Goal: Task Accomplishment & Management: Manage account settings

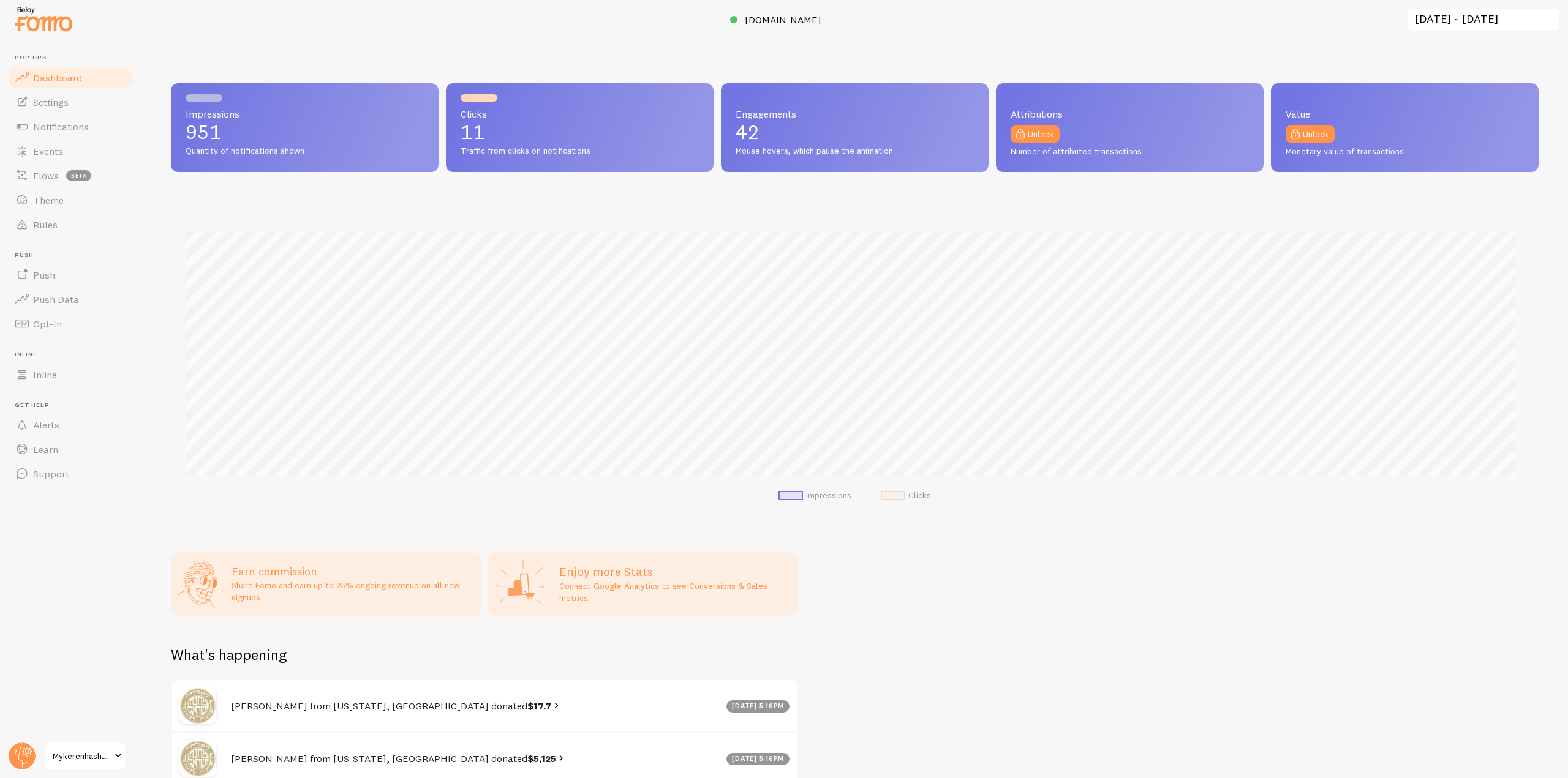
scroll to position [321, 1358]
click at [55, 152] on span "Events" at bounding box center [48, 151] width 30 height 12
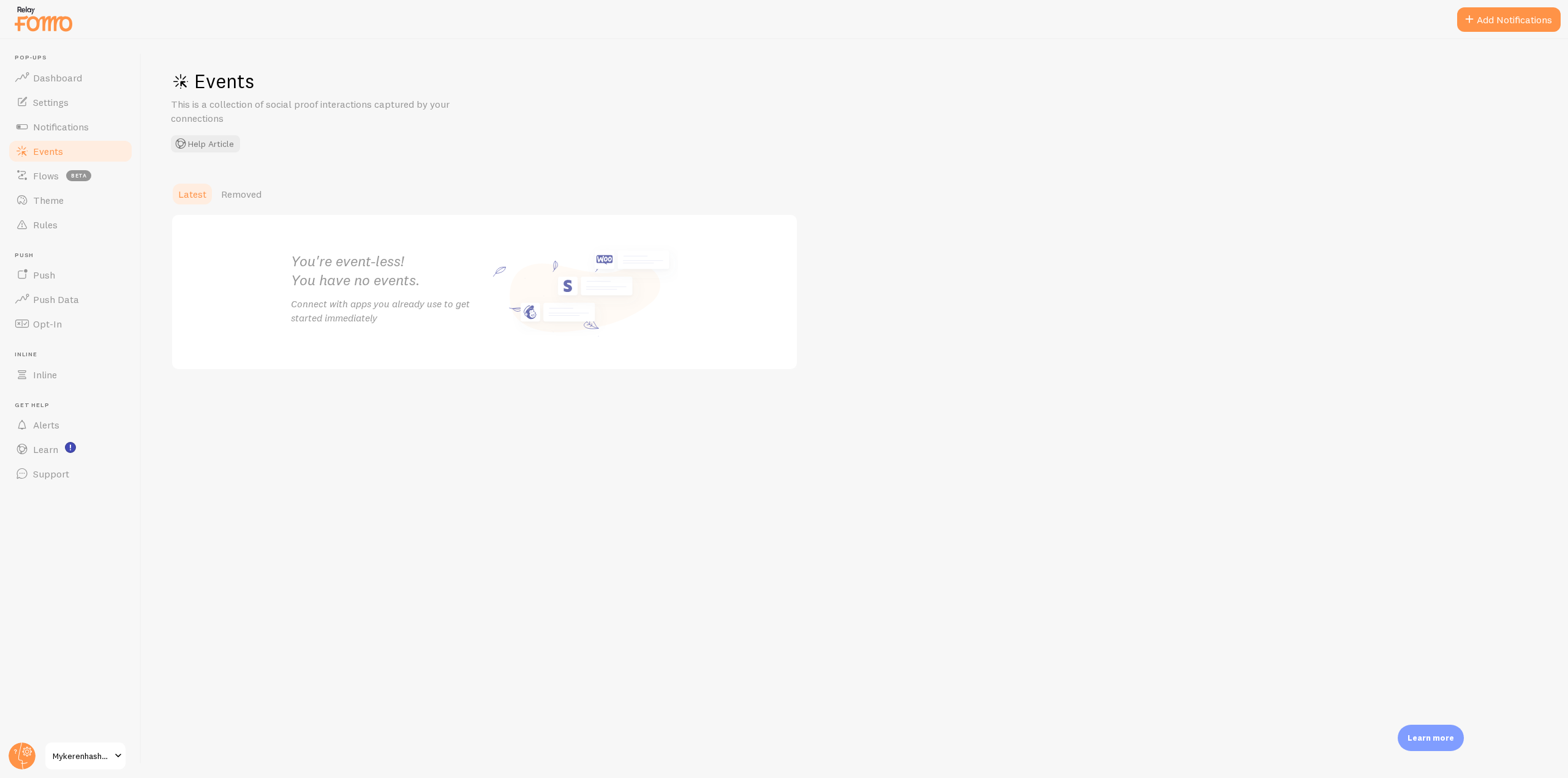
click at [55, 152] on span "Events" at bounding box center [48, 151] width 30 height 12
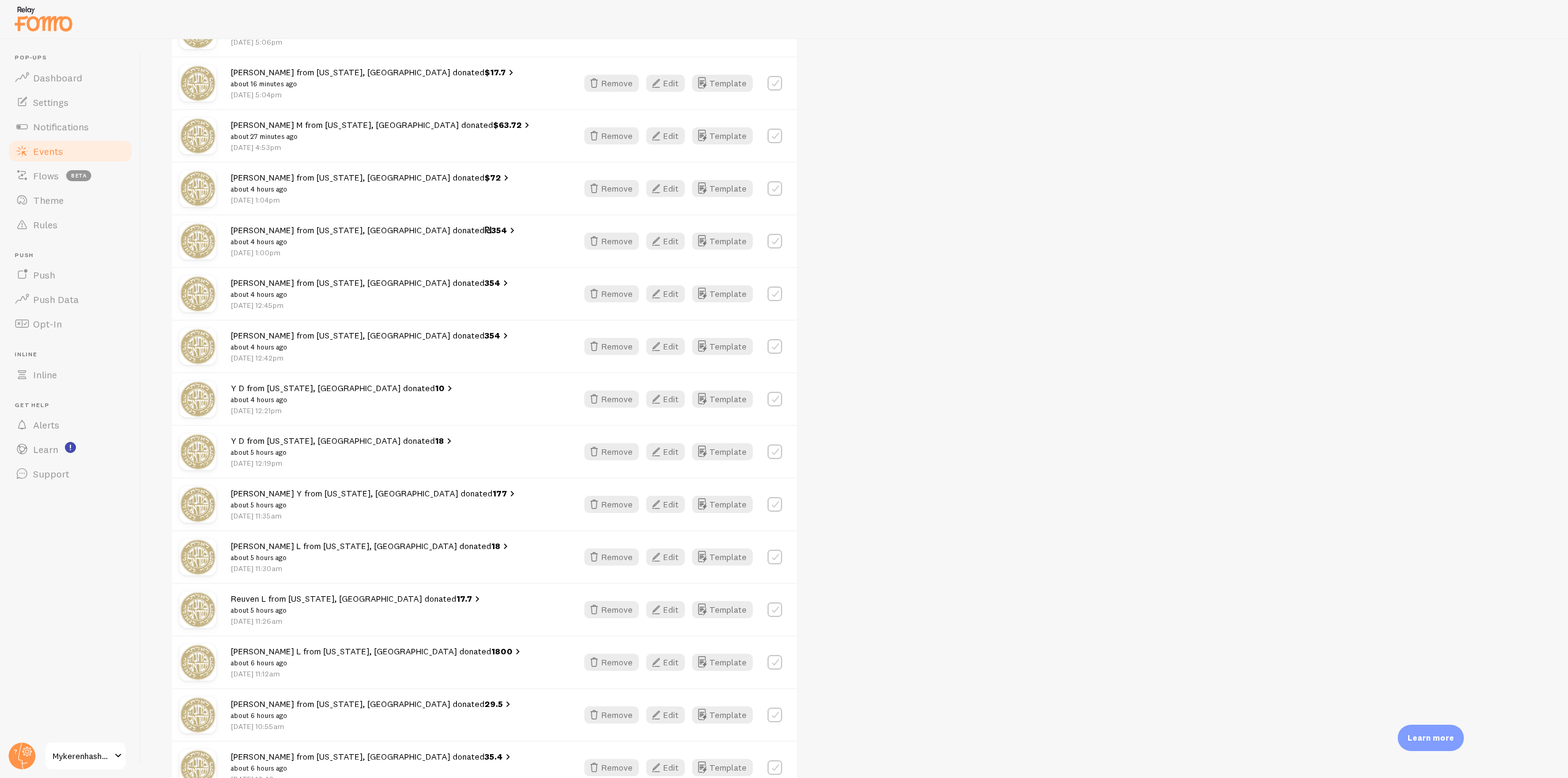
scroll to position [688, 0]
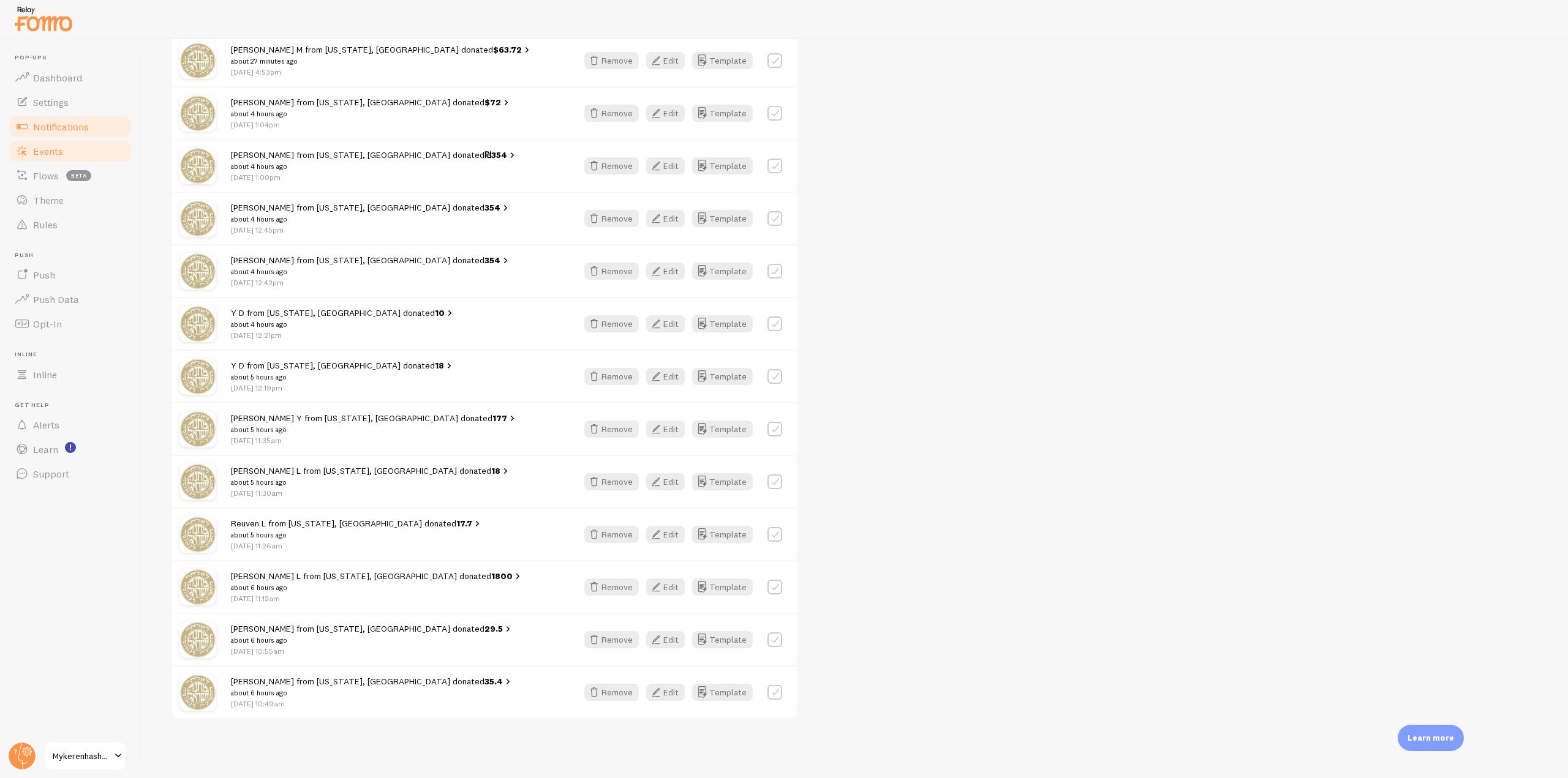
click at [64, 129] on span "Notifications" at bounding box center [61, 126] width 56 height 12
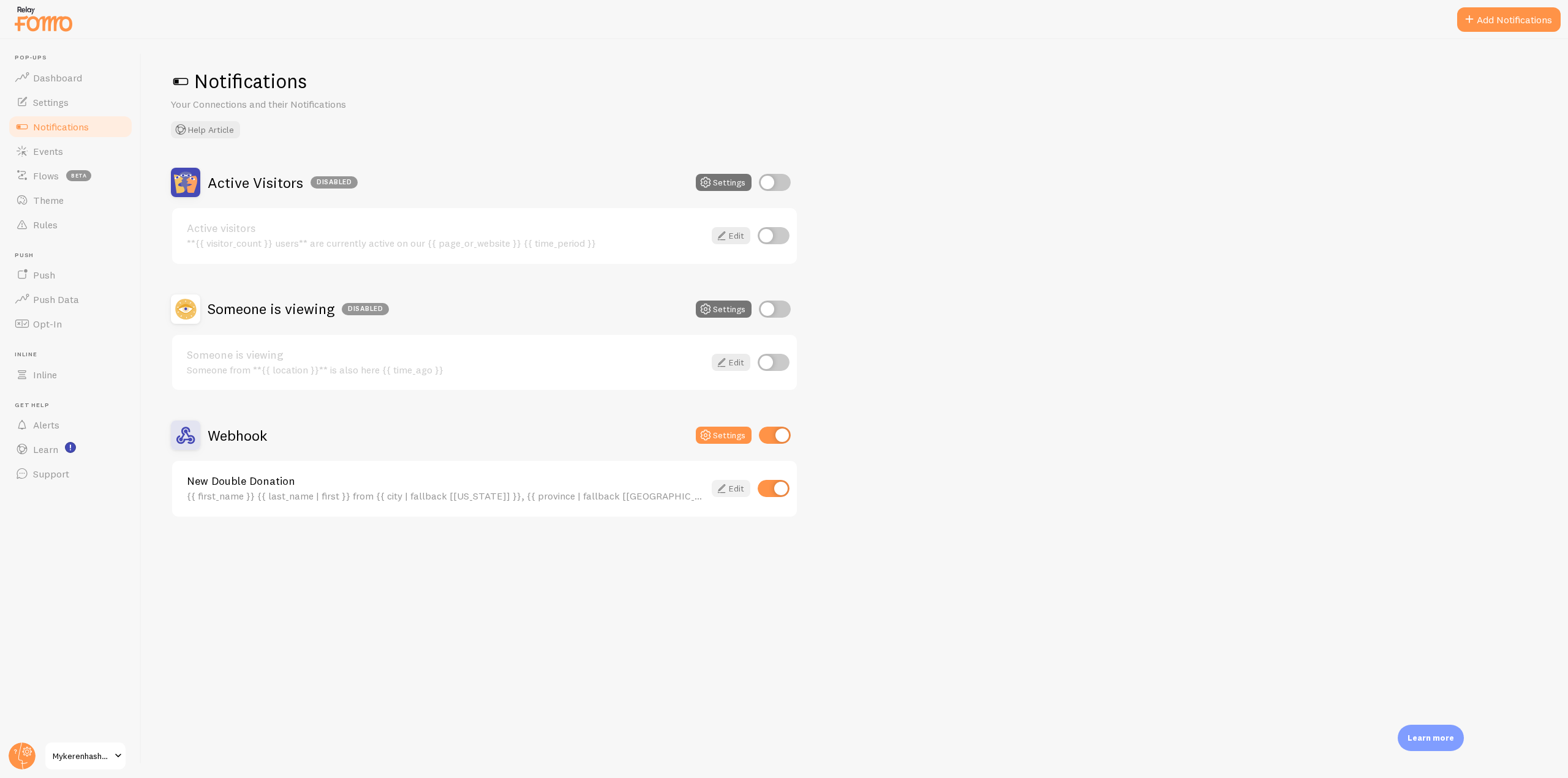
click at [721, 492] on icon at bounding box center [722, 489] width 15 height 15
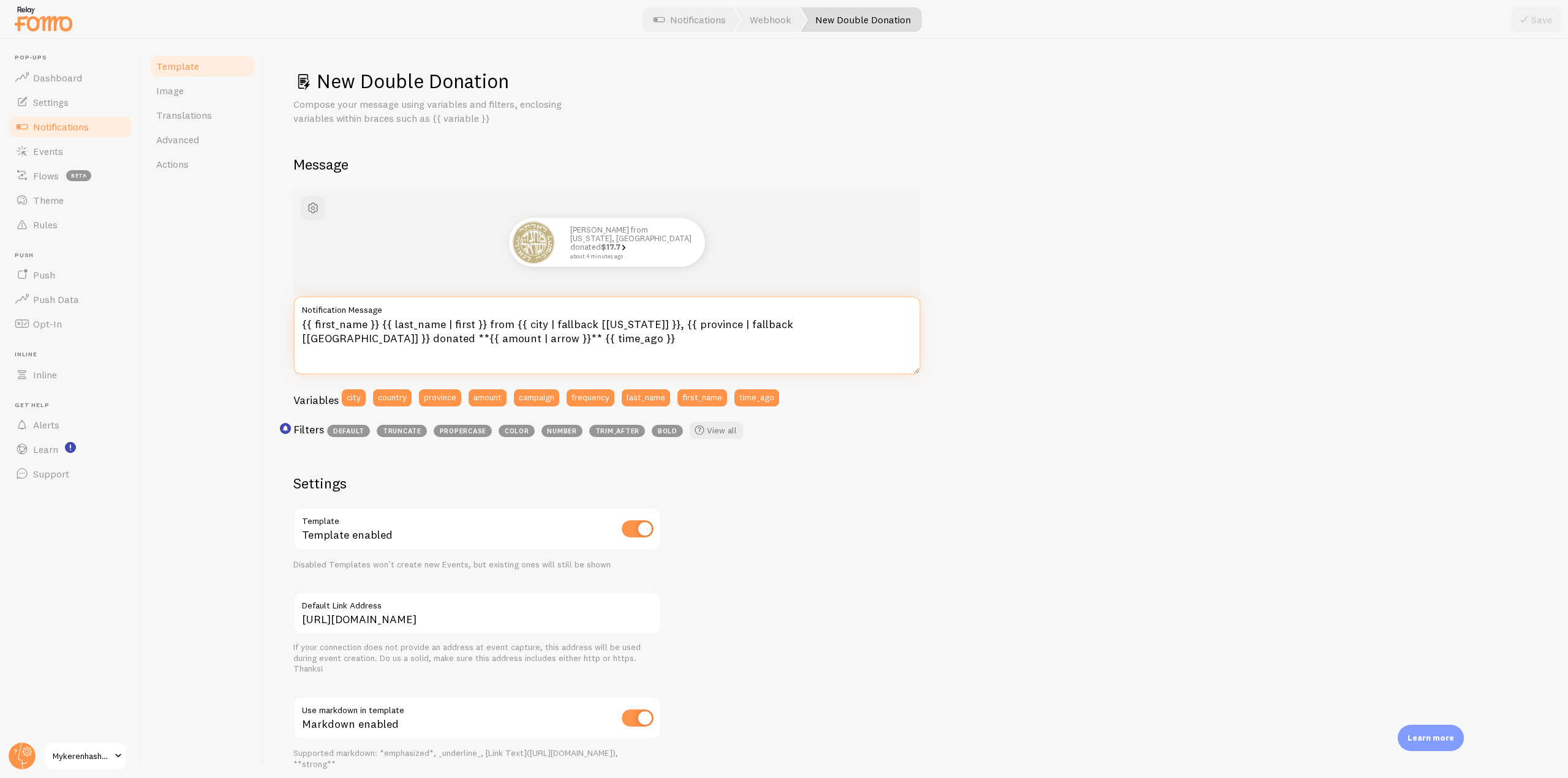
click at [478, 342] on textarea "{{ first_name }} {{ last_name | first }} from {{ city | fallback [New York] }},…" at bounding box center [608, 335] width 628 height 79
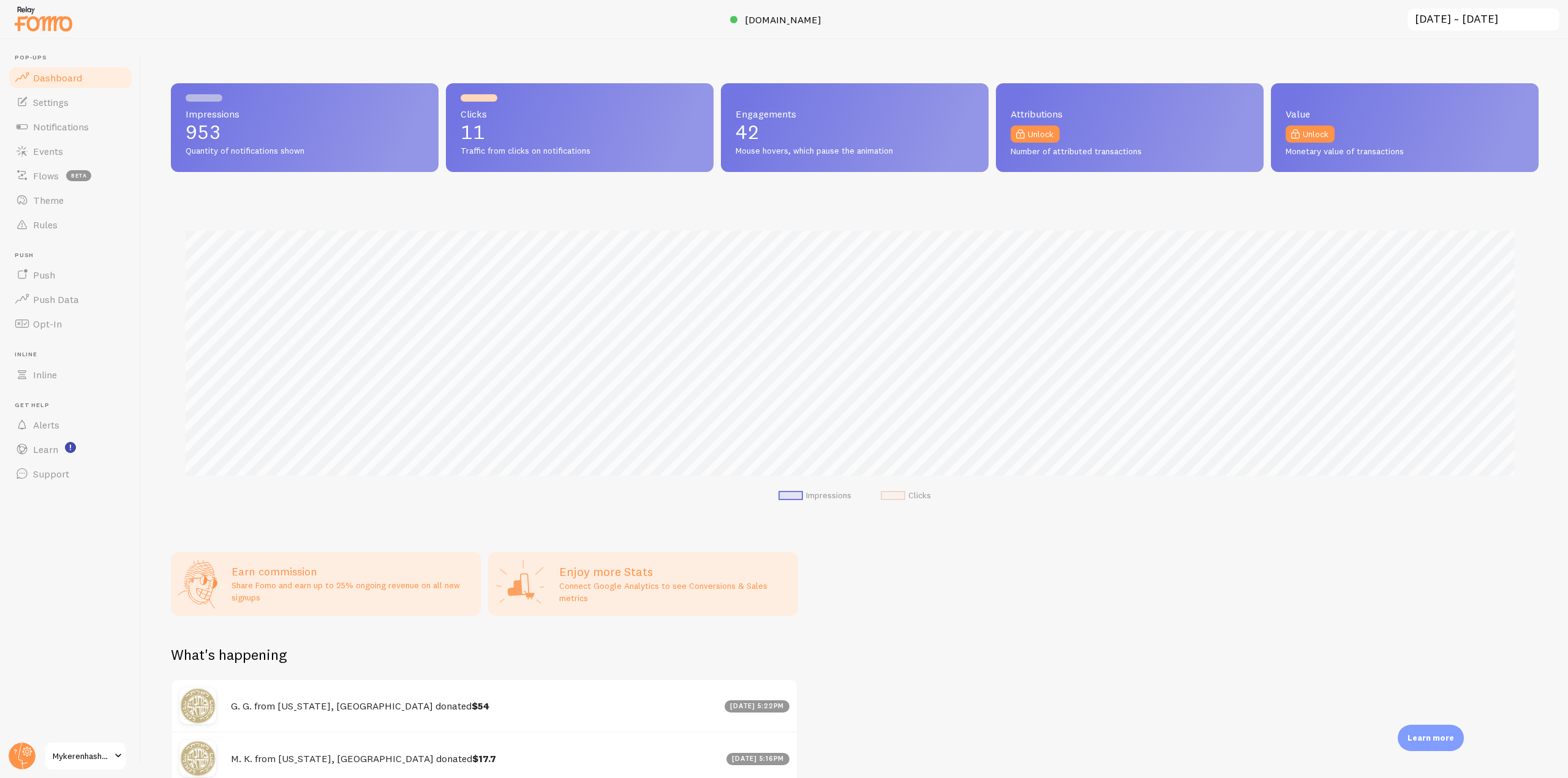
scroll to position [321, 1358]
click at [89, 127] on span "Notifications" at bounding box center [61, 126] width 56 height 12
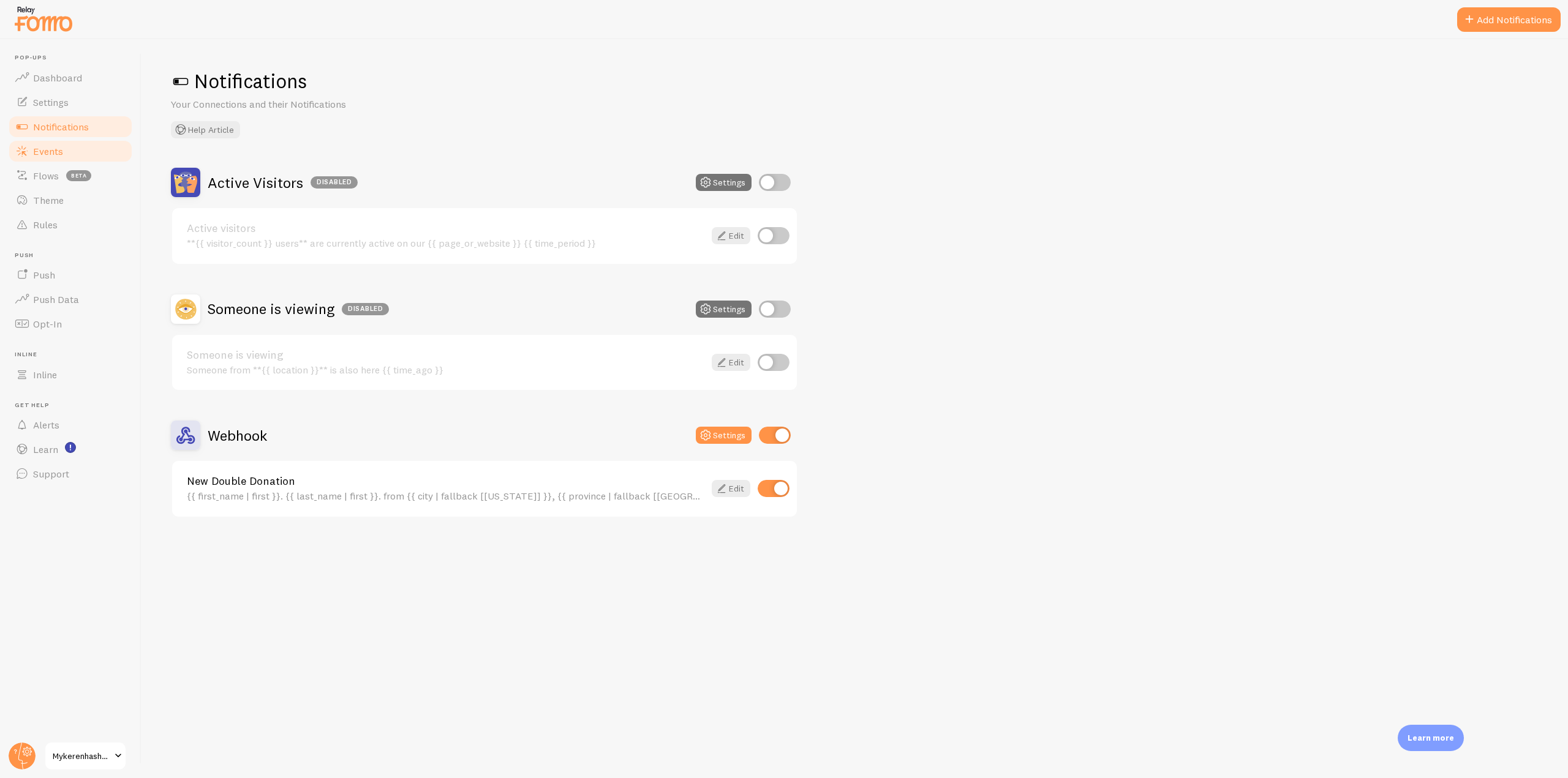
click at [56, 158] on link "Events" at bounding box center [70, 152] width 126 height 25
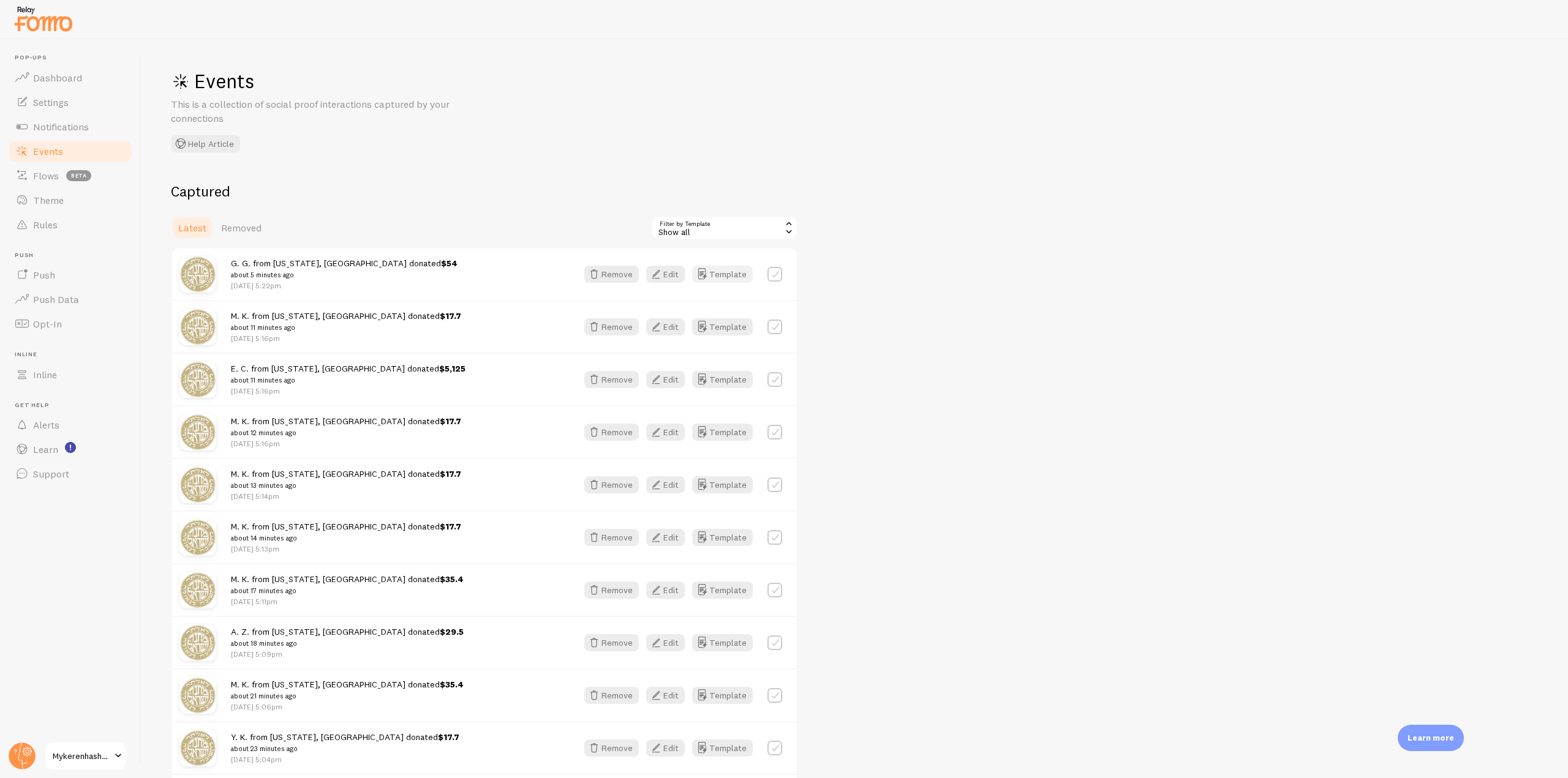
click at [718, 279] on button "Template" at bounding box center [722, 274] width 61 height 17
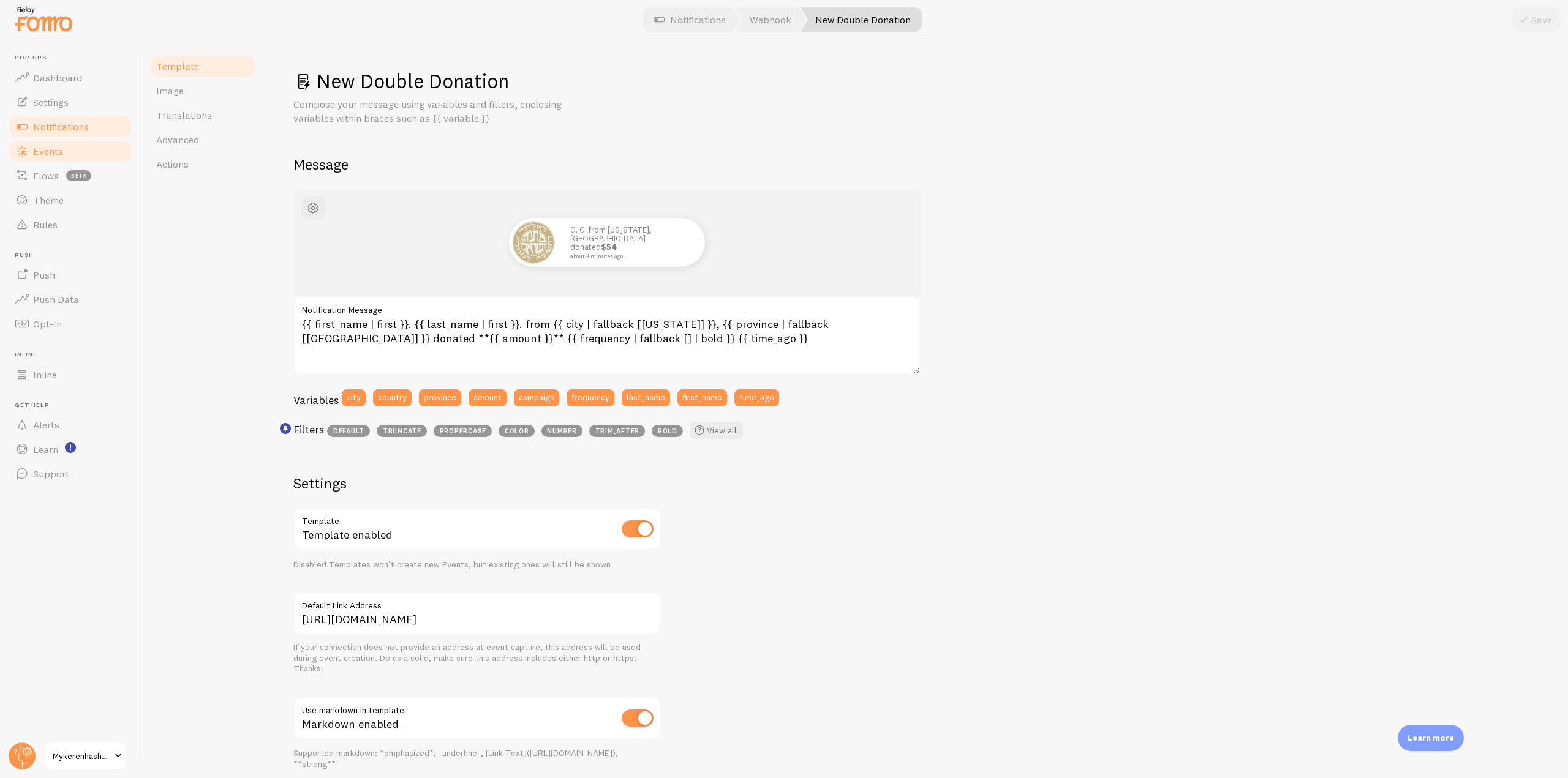
click at [59, 148] on span "Events" at bounding box center [48, 151] width 30 height 12
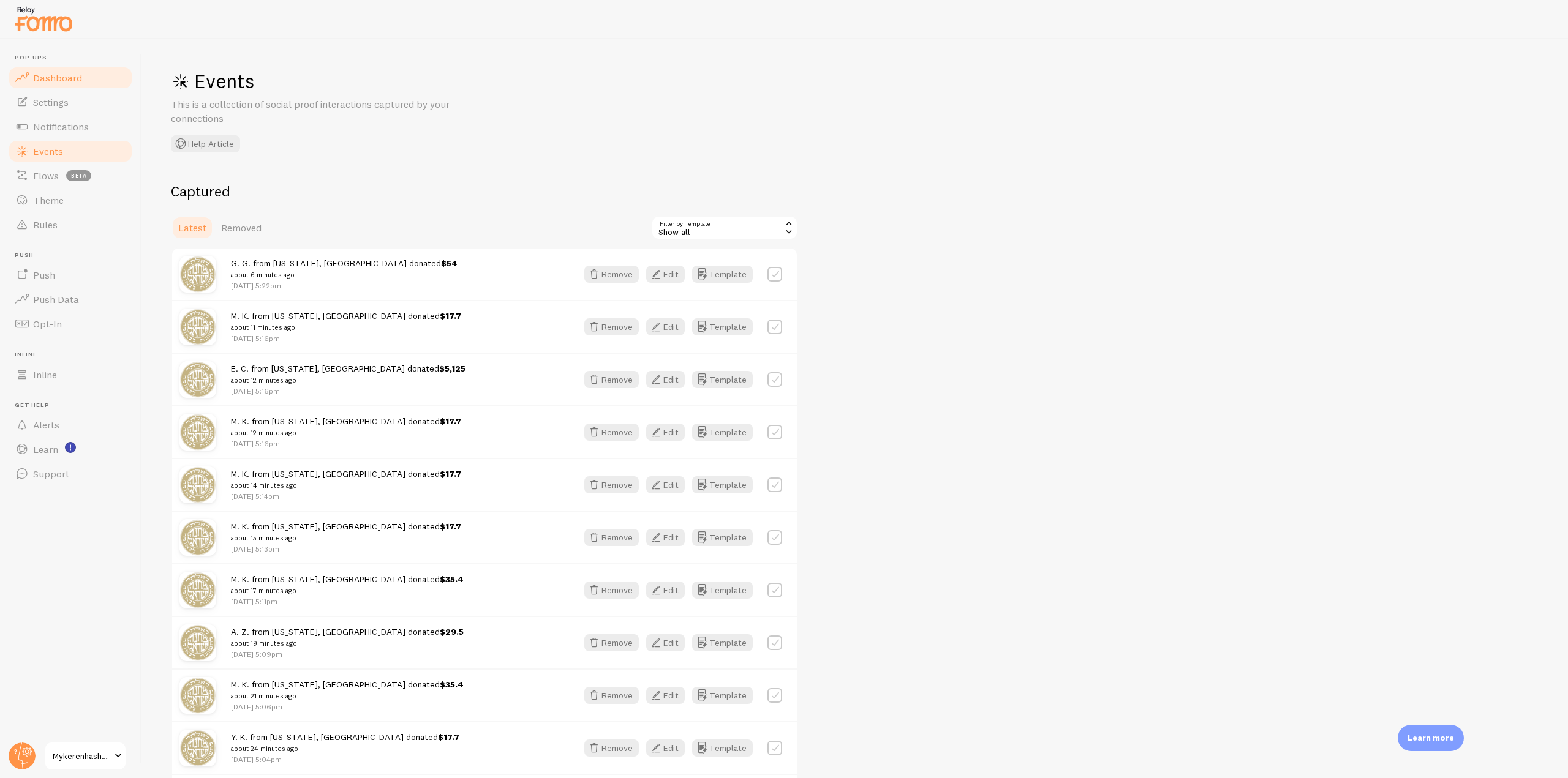
click at [66, 81] on span "Dashboard" at bounding box center [58, 78] width 49 height 12
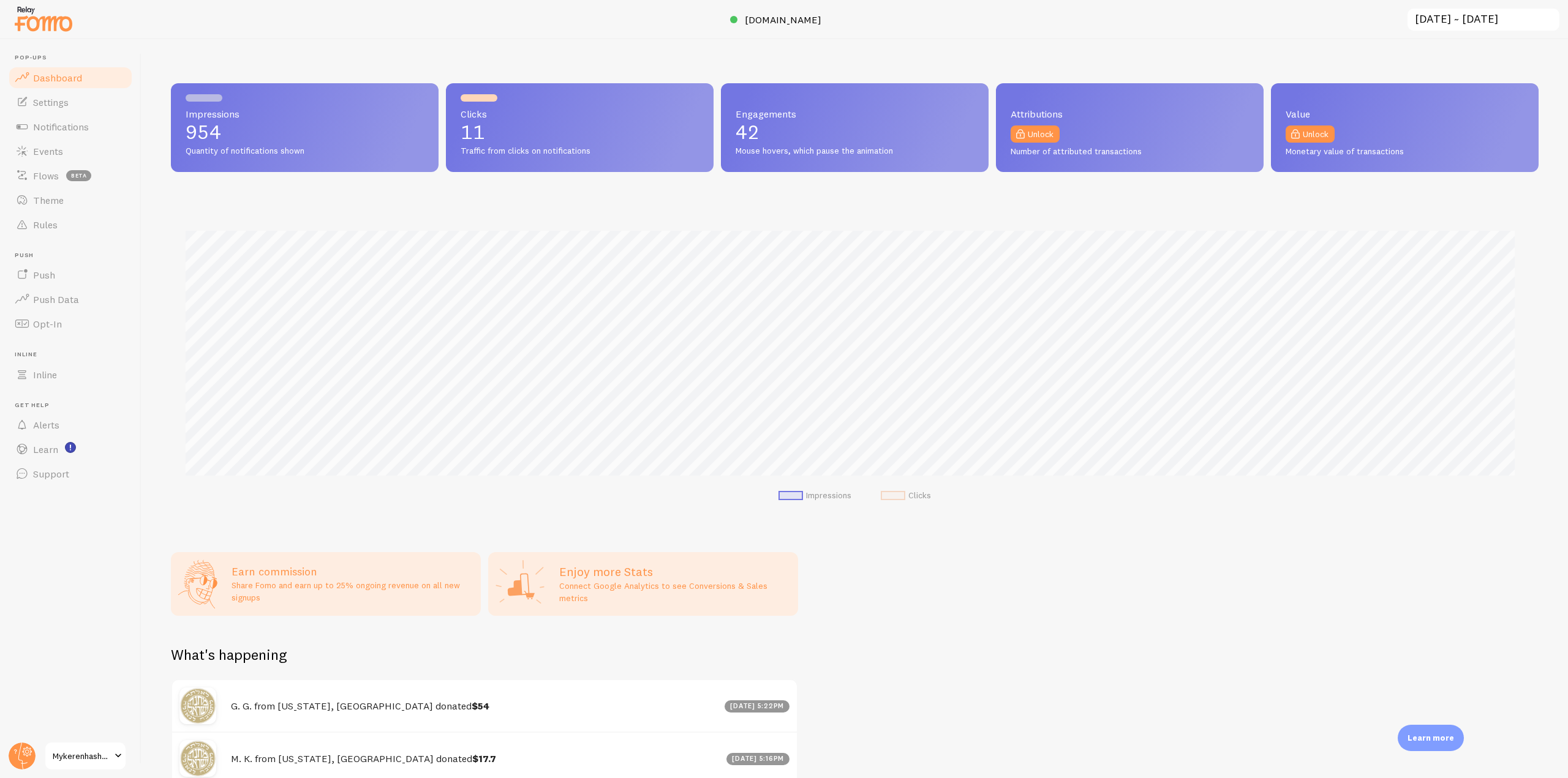
scroll to position [321, 1358]
click at [60, 164] on link "Flows beta" at bounding box center [70, 176] width 126 height 25
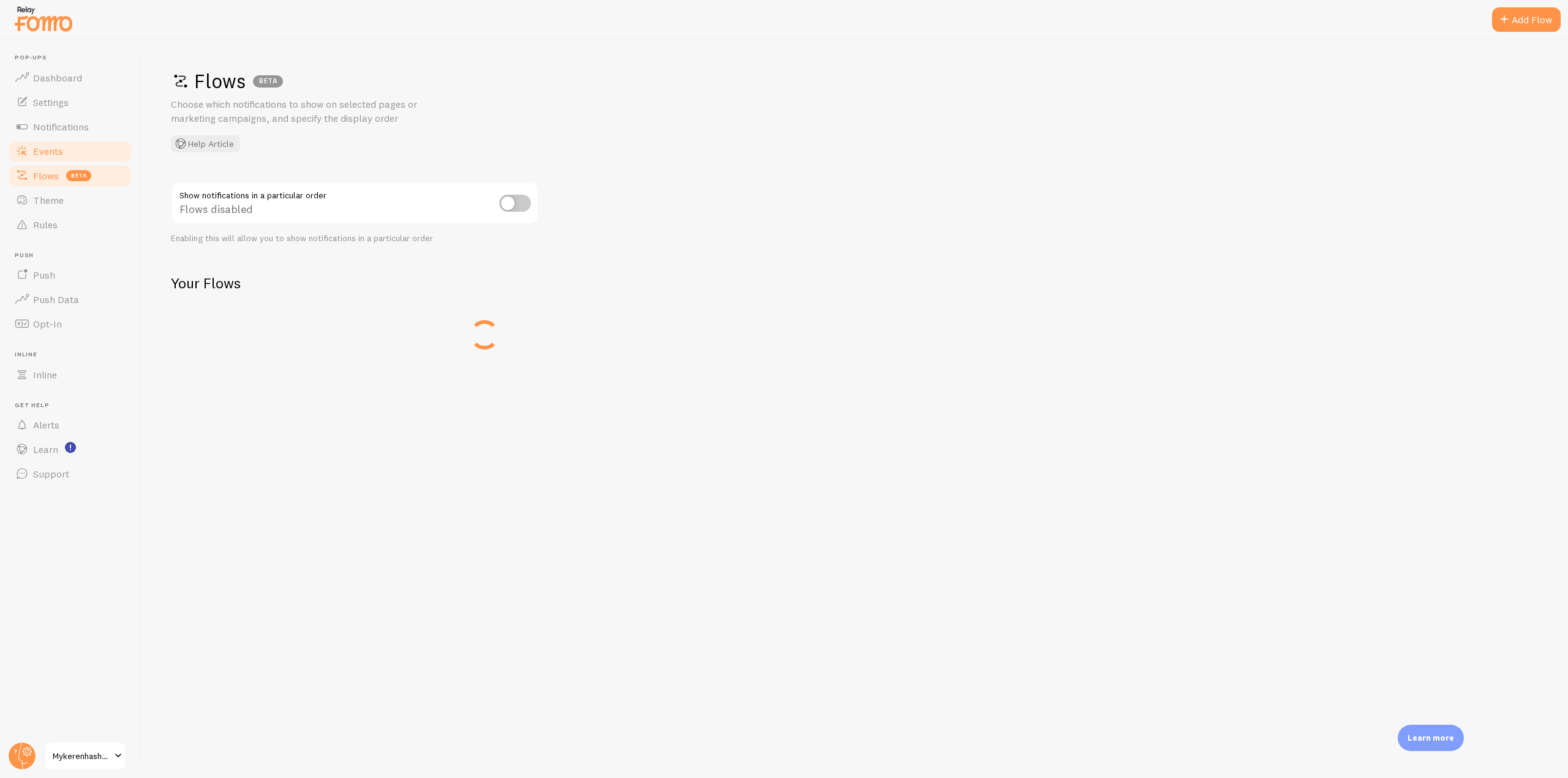
click at [58, 148] on span "Events" at bounding box center [48, 151] width 30 height 12
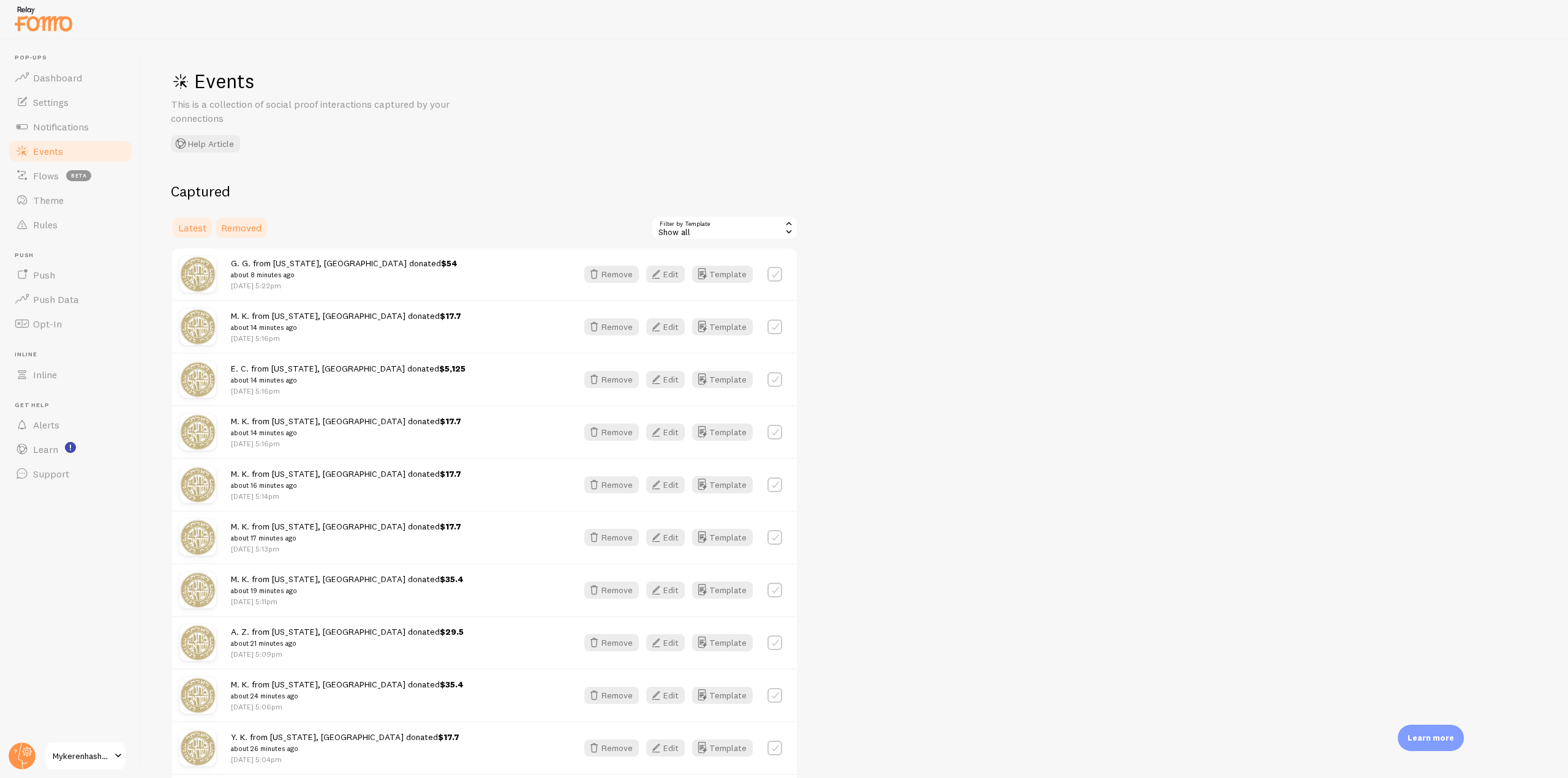
drag, startPoint x: 277, startPoint y: 229, endPoint x: 255, endPoint y: 226, distance: 22.2
click at [274, 229] on div "Latest Removed Filter by Template all Show all Show all Active visitors Someone…" at bounding box center [484, 227] width 628 height 25
click at [255, 226] on span "Removed" at bounding box center [241, 227] width 41 height 12
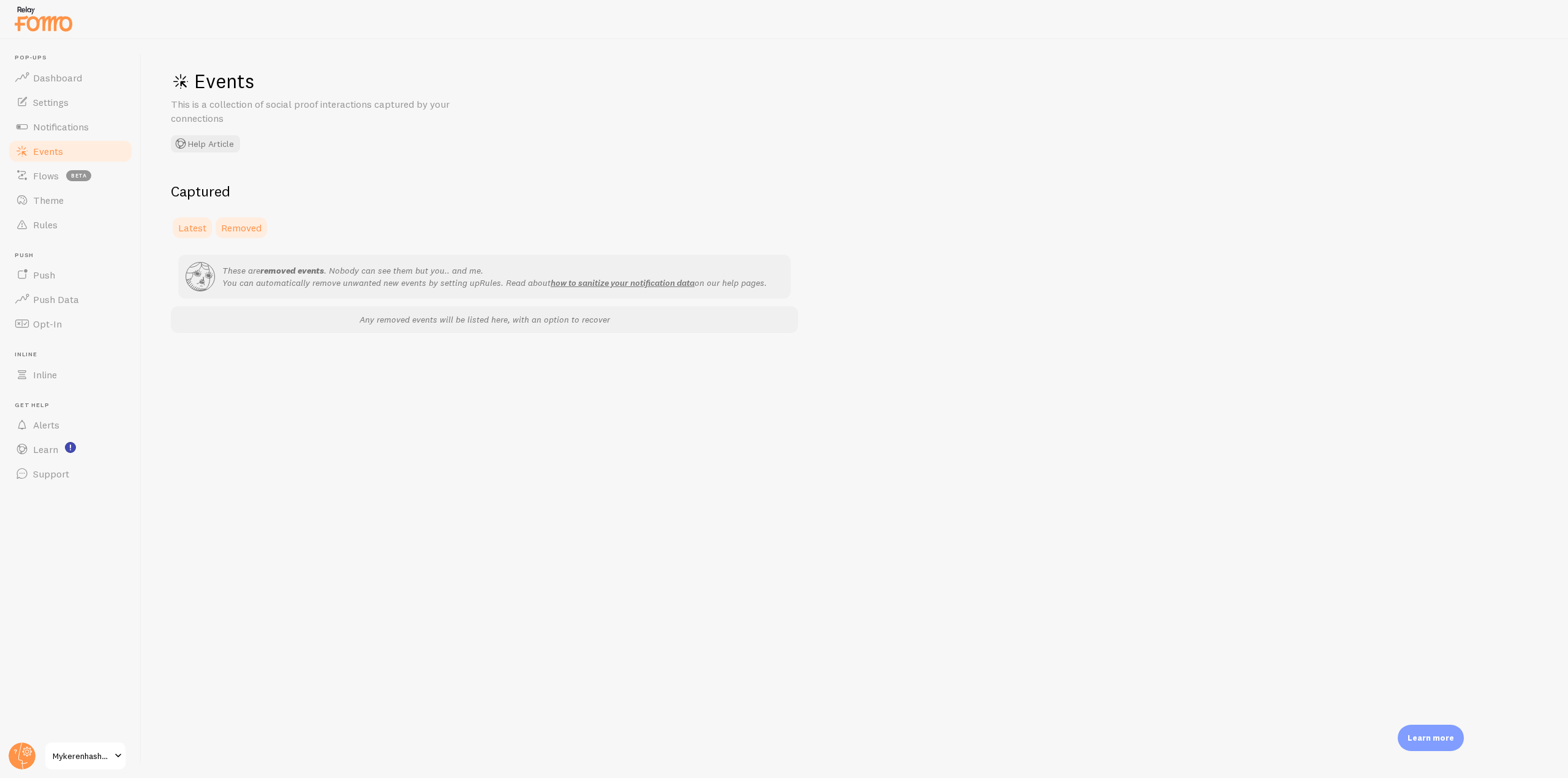
click at [179, 223] on span "Latest" at bounding box center [192, 227] width 28 height 12
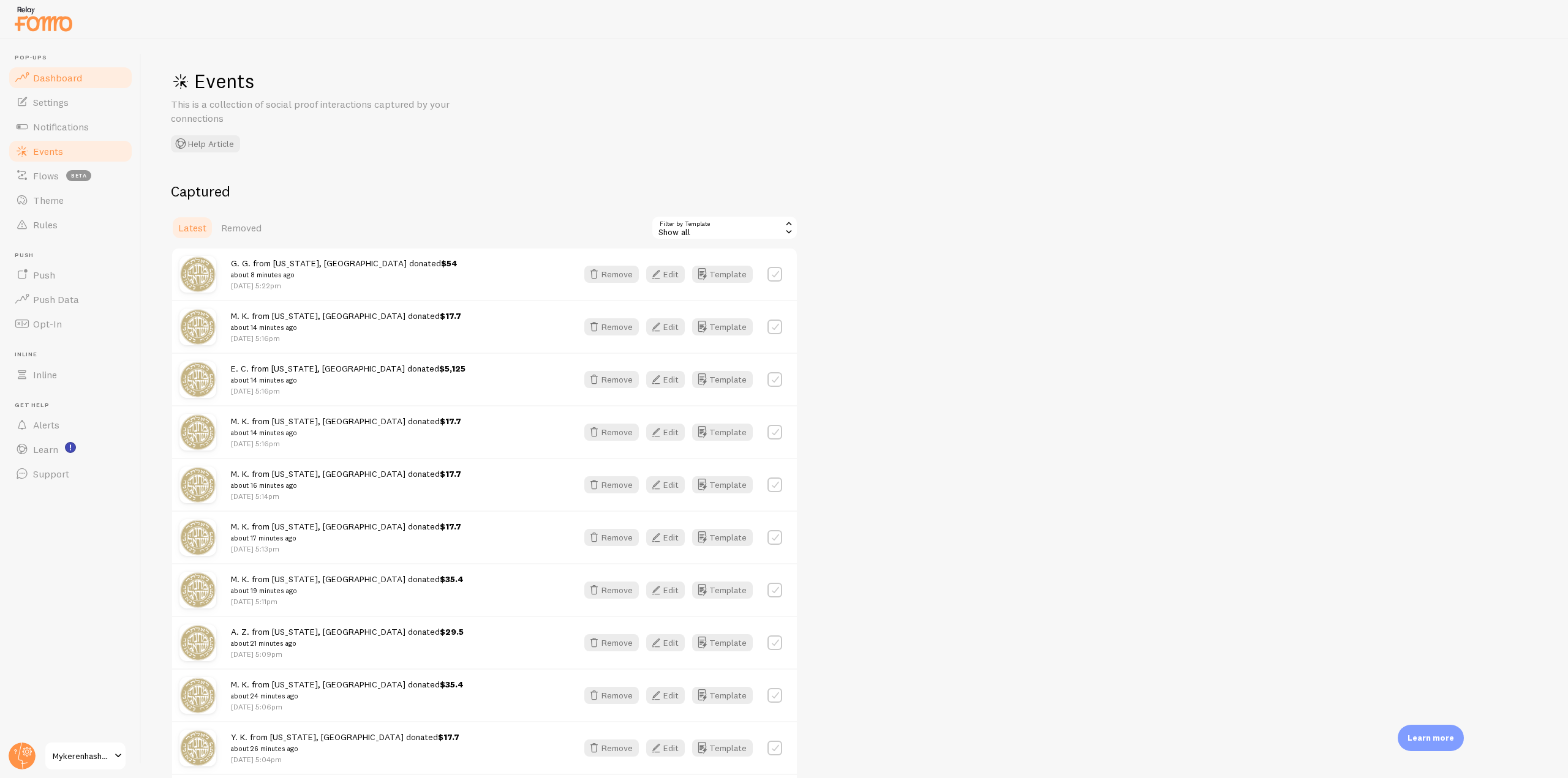
click at [87, 76] on link "Dashboard" at bounding box center [70, 78] width 126 height 25
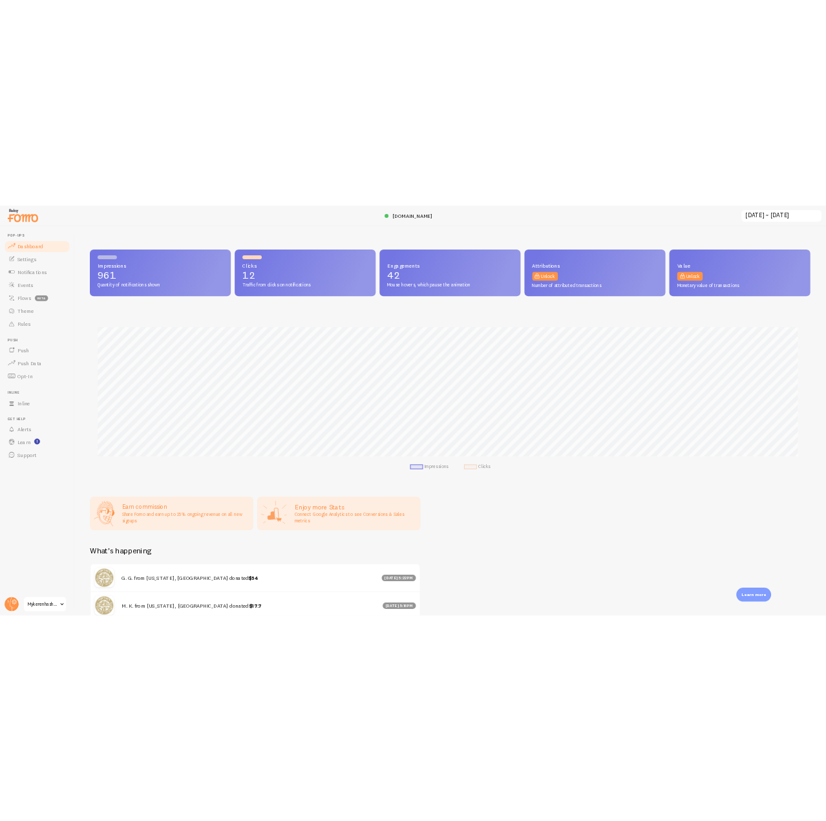
scroll to position [339, 1433]
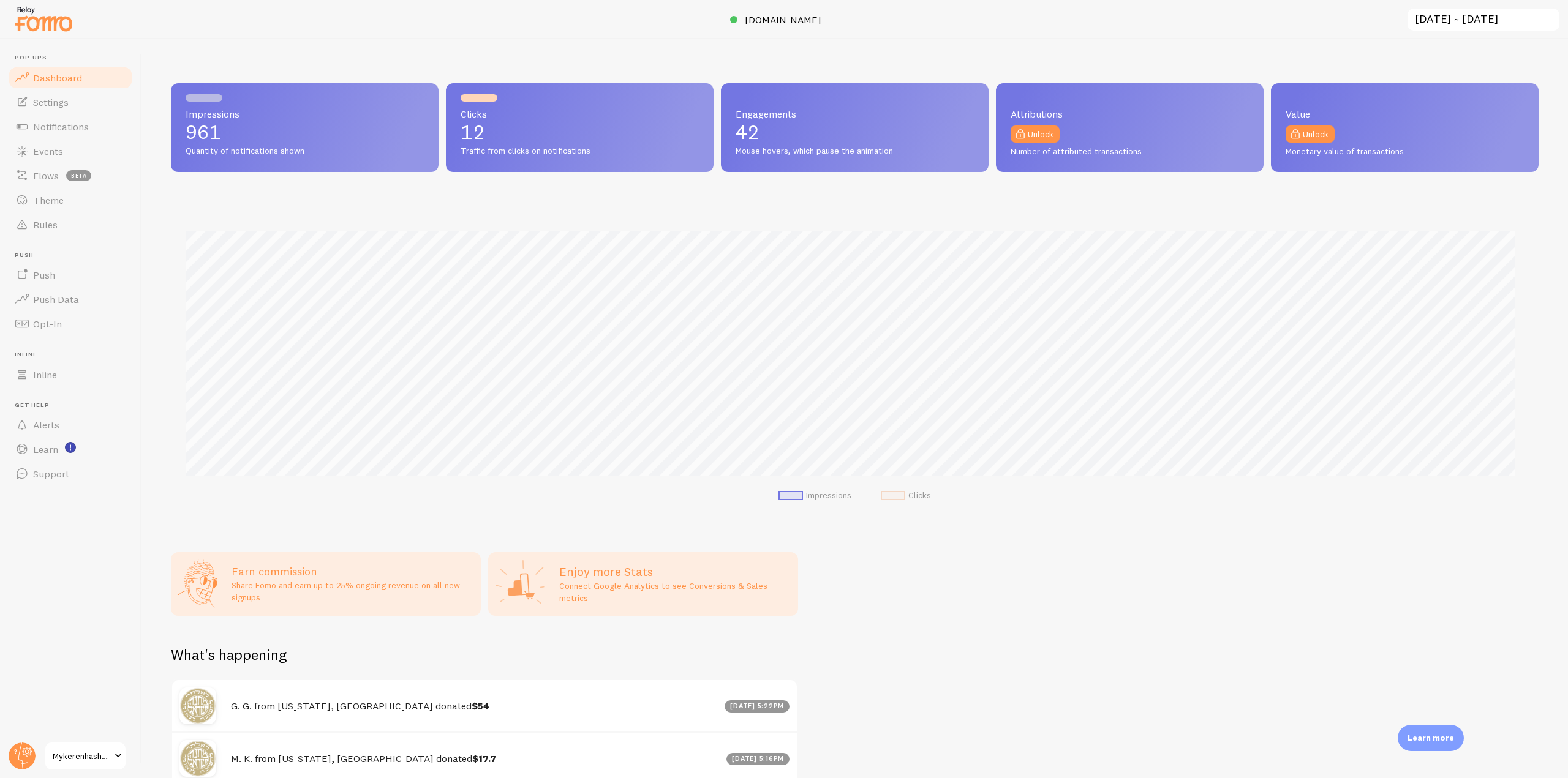
click at [81, 70] on link "Dashboard" at bounding box center [70, 78] width 126 height 25
click at [61, 156] on span "Events" at bounding box center [48, 151] width 30 height 12
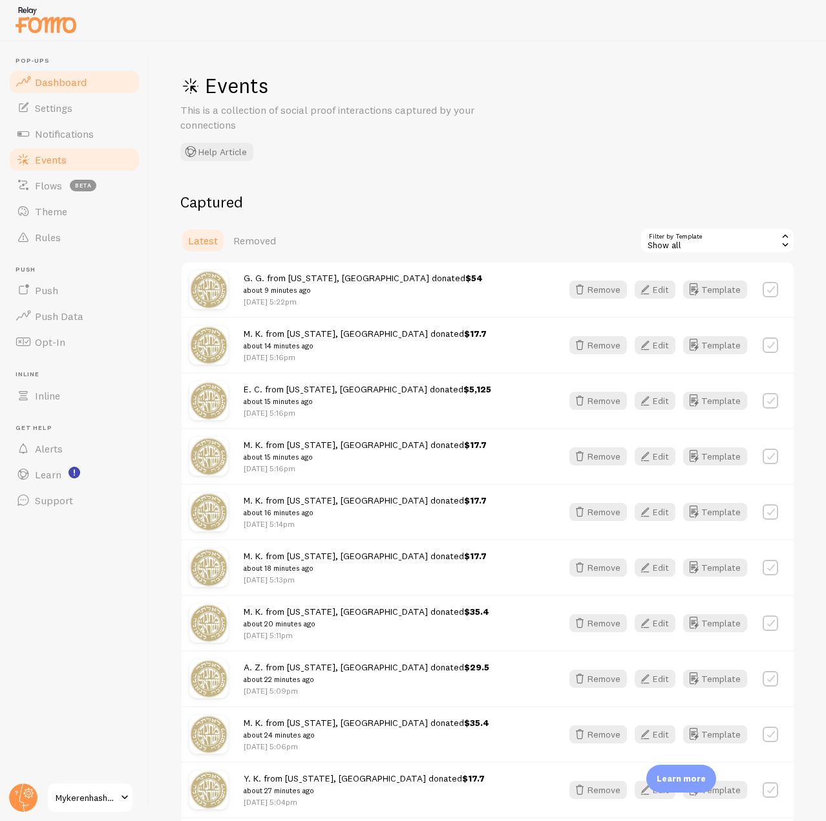
click at [69, 86] on span "Dashboard" at bounding box center [61, 82] width 52 height 13
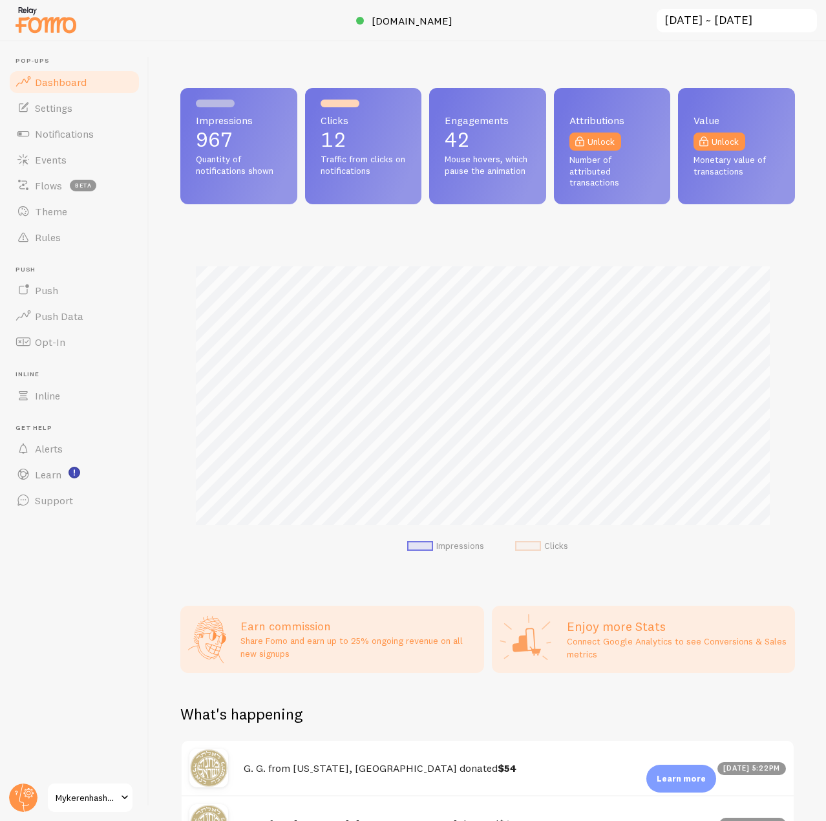
scroll to position [339, 605]
click at [51, 158] on span "Events" at bounding box center [51, 159] width 32 height 13
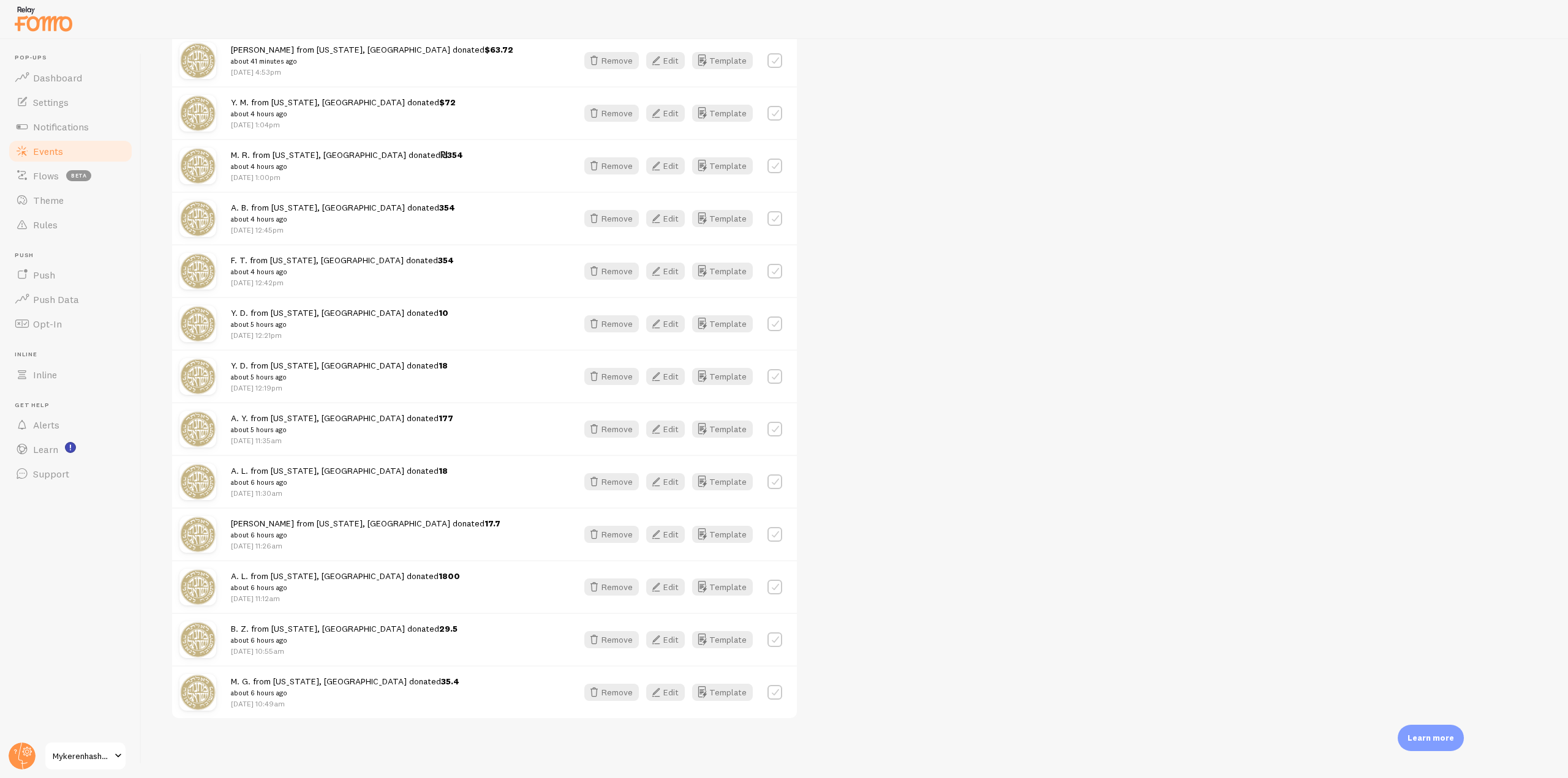
scroll to position [740, 0]
